Goal: Information Seeking & Learning: Learn about a topic

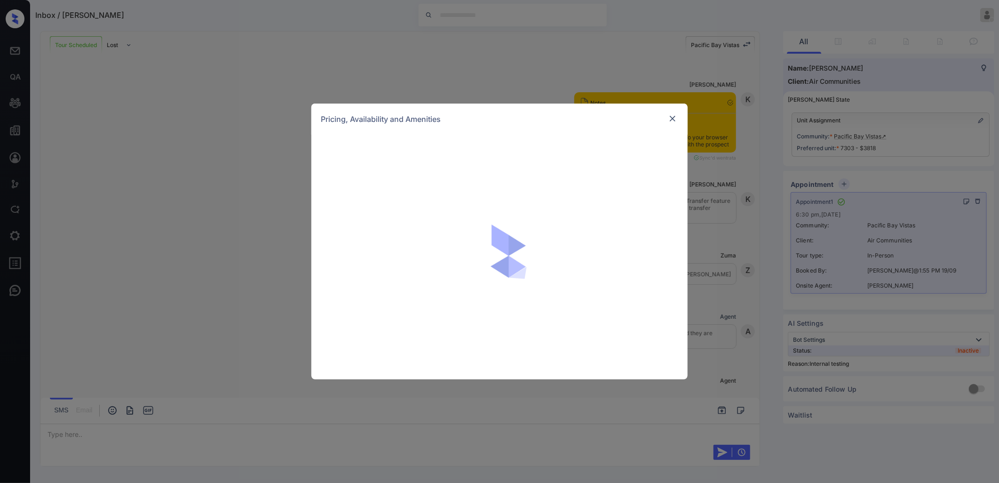
scroll to position [4917, 0]
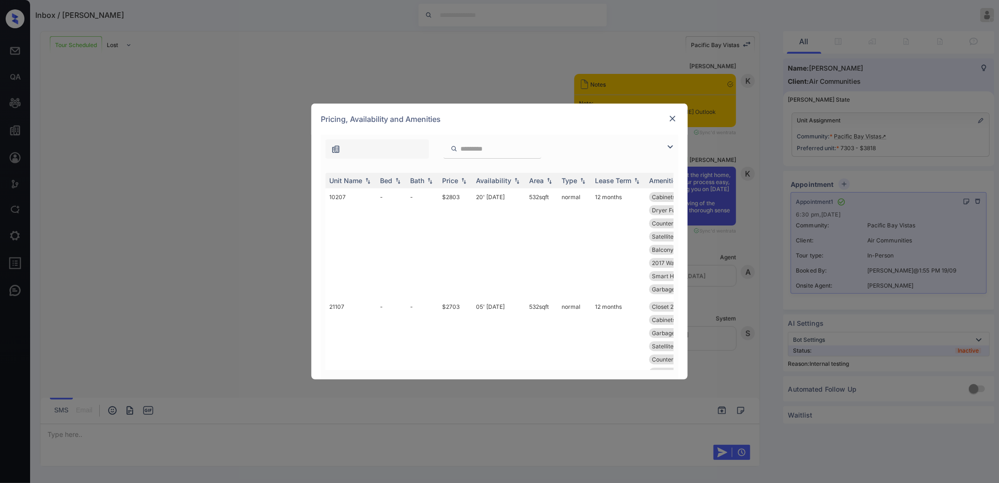
click at [672, 119] on img at bounding box center [672, 118] width 9 height 9
click at [391, 178] on div "Bed" at bounding box center [386, 180] width 12 height 8
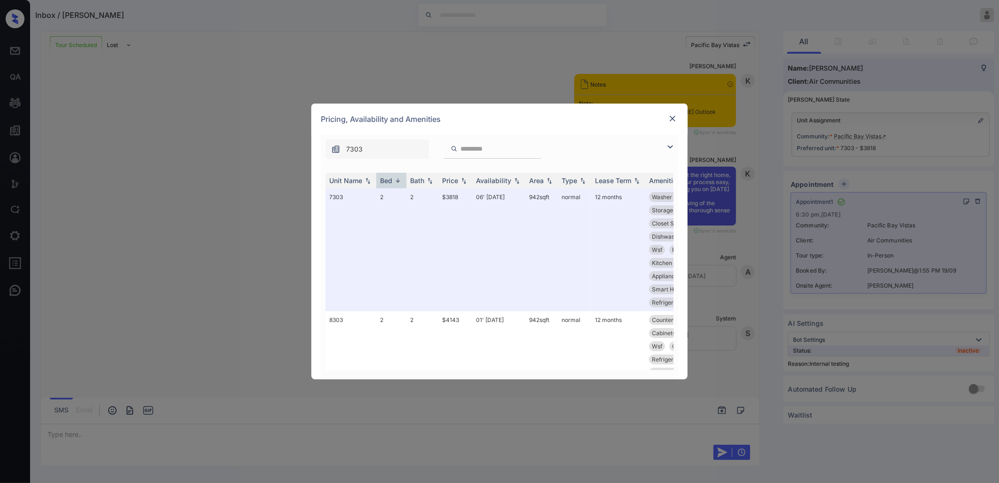
click at [601, 134] on div "Pricing, Availability and Amenities" at bounding box center [500, 119] width 376 height 31
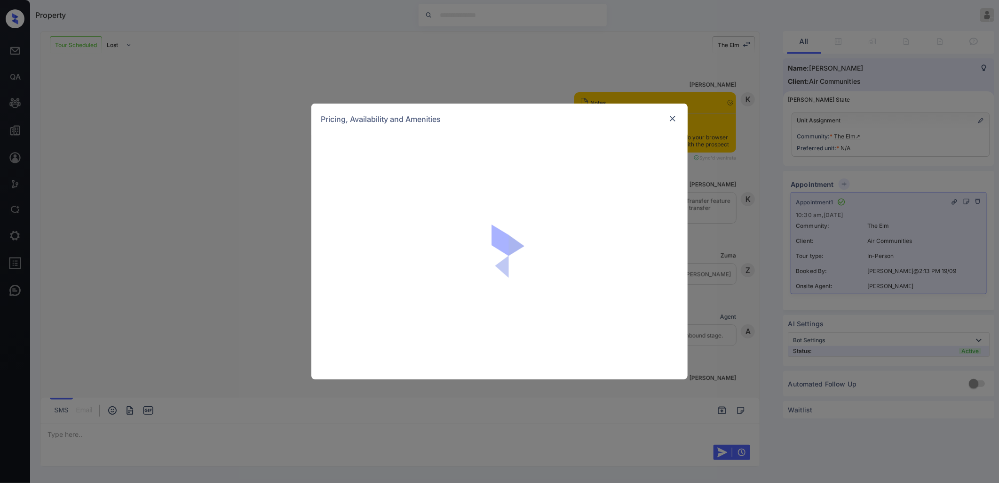
scroll to position [396, 0]
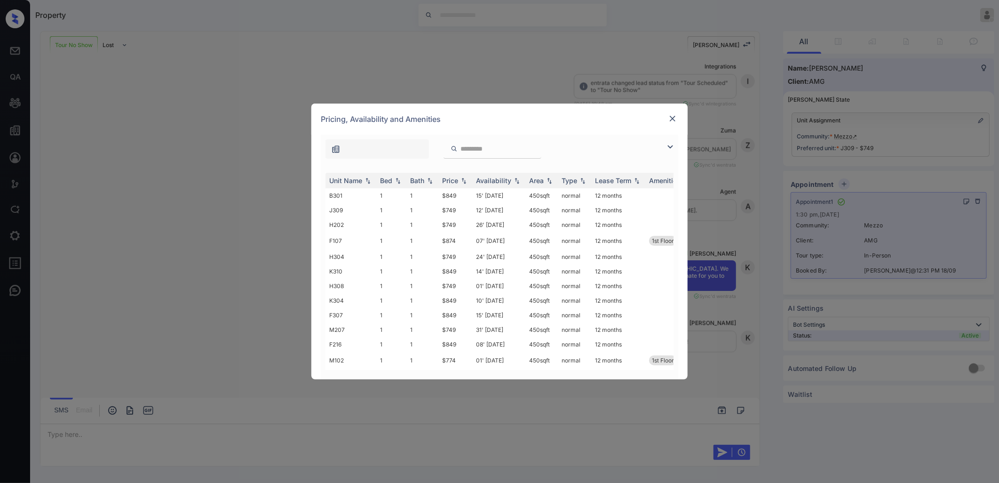
click at [670, 118] on img at bounding box center [672, 118] width 9 height 9
